Goal: Check status

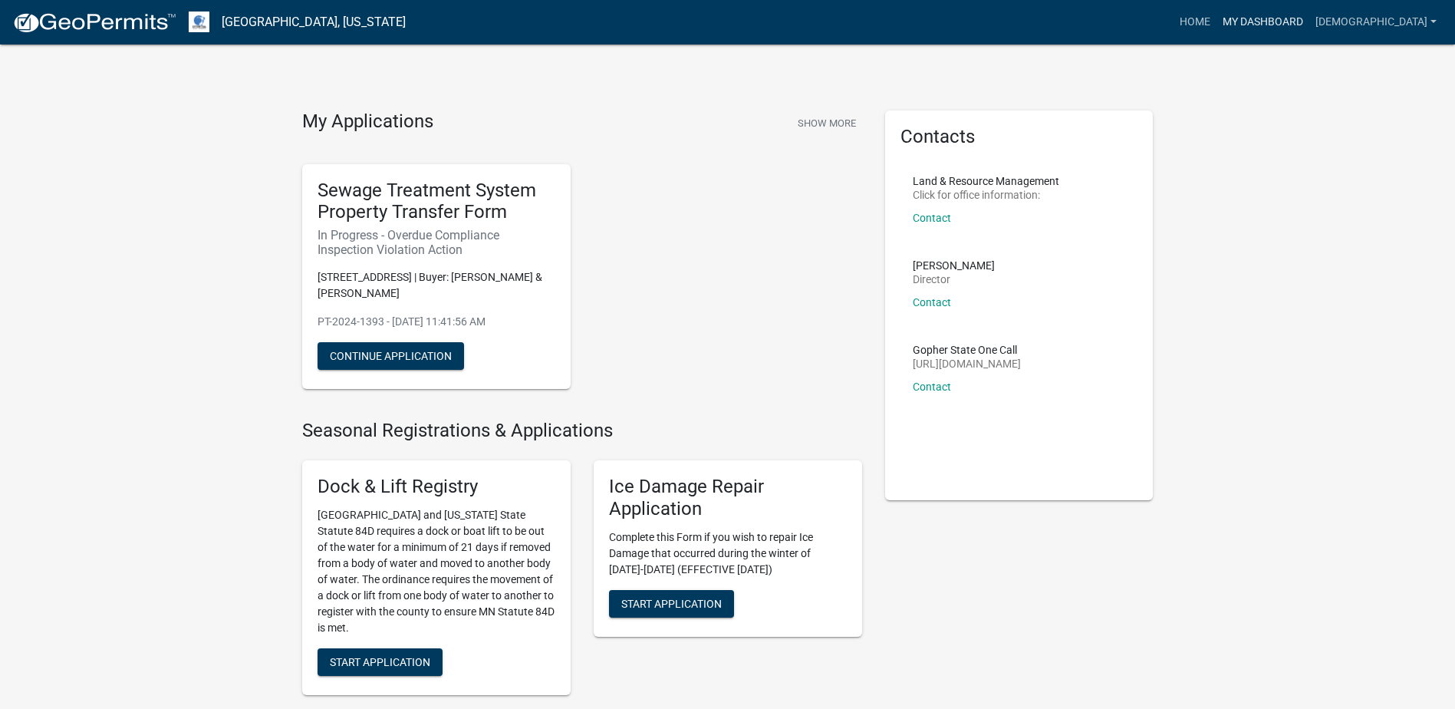
click at [1309, 22] on link "My Dashboard" at bounding box center [1263, 22] width 93 height 29
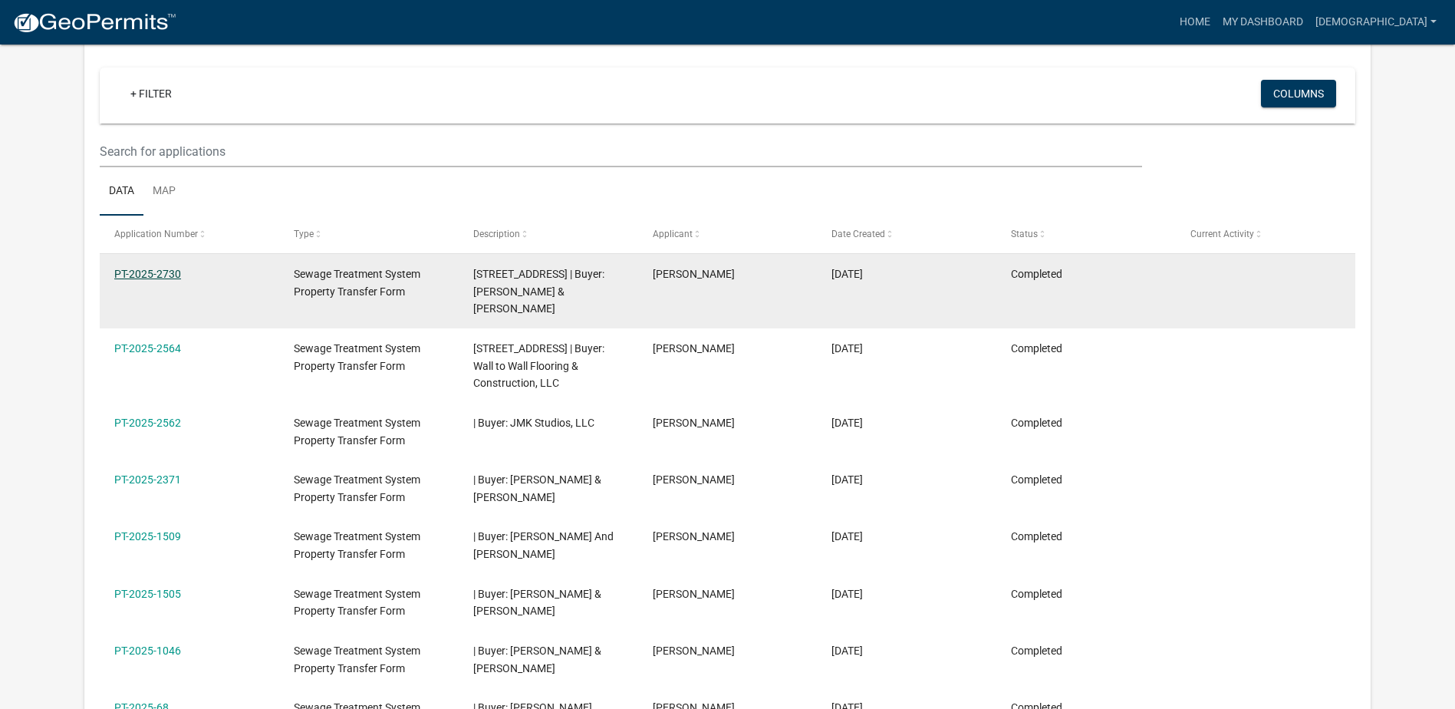
scroll to position [127, 0]
click at [156, 278] on link "PT-2025-2730" at bounding box center [147, 274] width 67 height 12
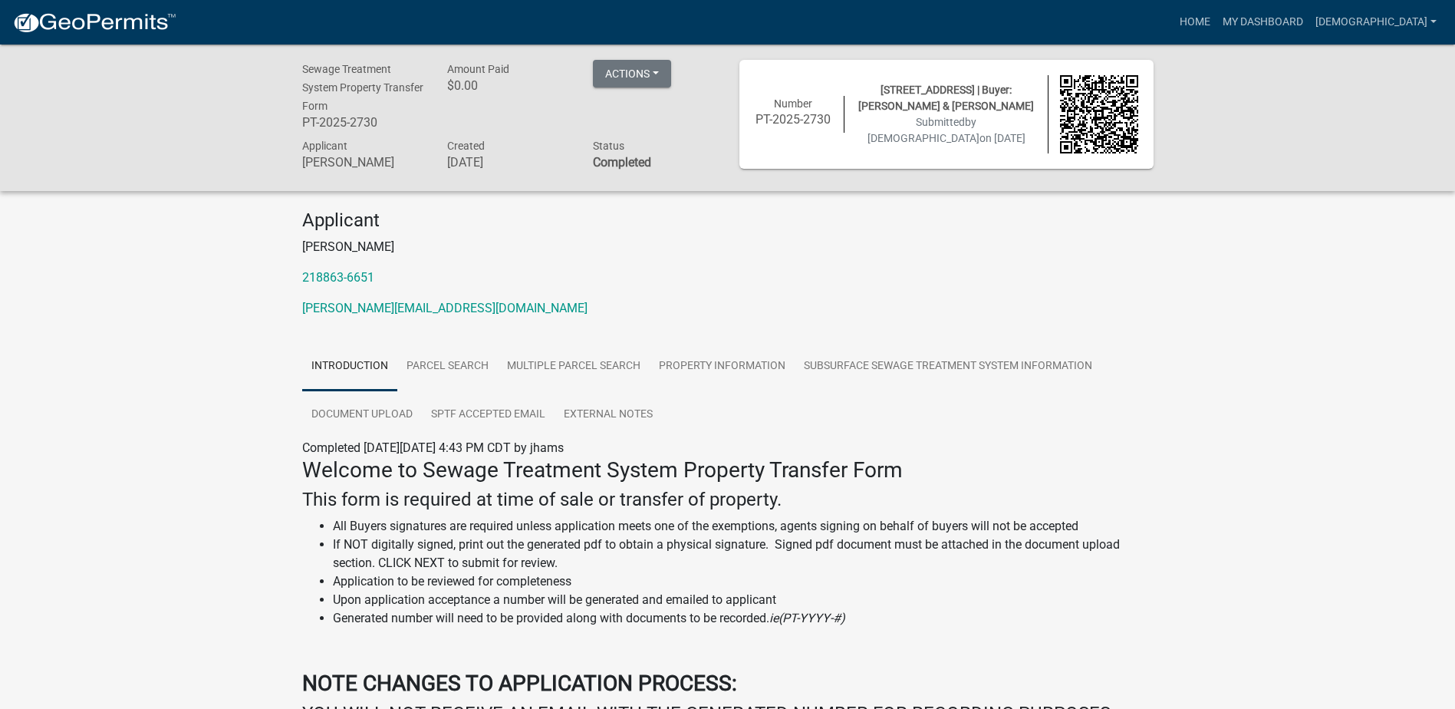
click at [1113, 113] on img at bounding box center [1099, 114] width 78 height 78
click at [815, 114] on h6 "PT-2025-2730" at bounding box center [794, 119] width 78 height 15
